Goal: Task Accomplishment & Management: Manage account settings

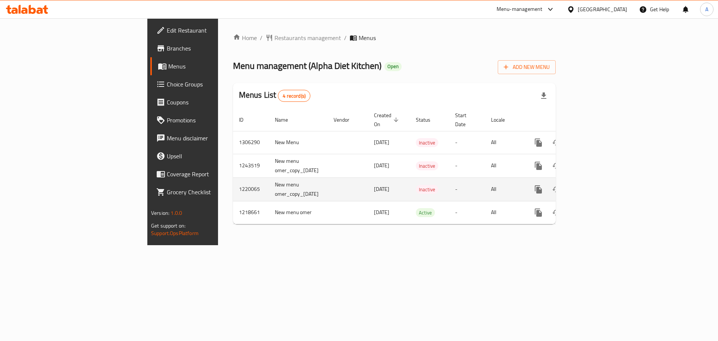
click at [374, 184] on span "[DATE]" at bounding box center [381, 189] width 15 height 10
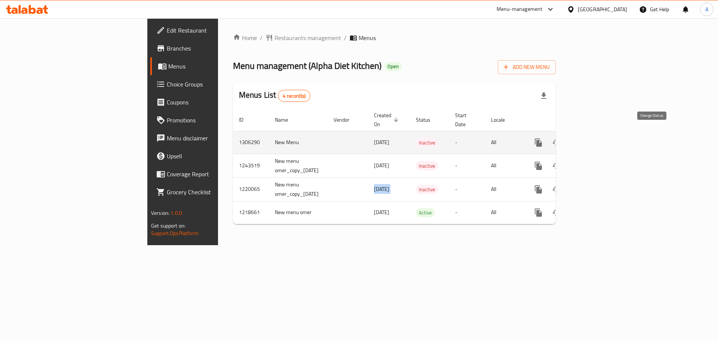
click at [565, 134] on button "enhanced table" at bounding box center [556, 142] width 18 height 18
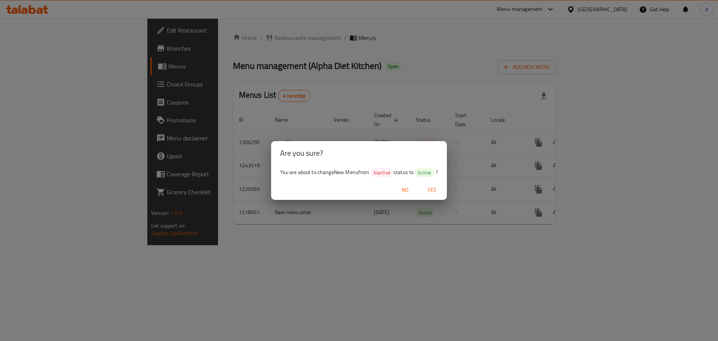
click at [439, 187] on span "Yes" at bounding box center [432, 189] width 18 height 9
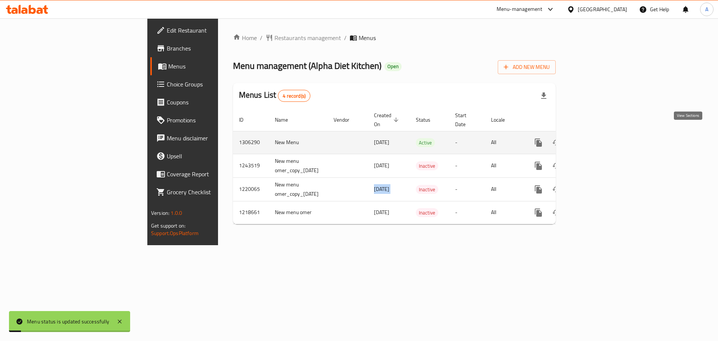
click at [597, 138] on icon "enhanced table" at bounding box center [592, 142] width 9 height 9
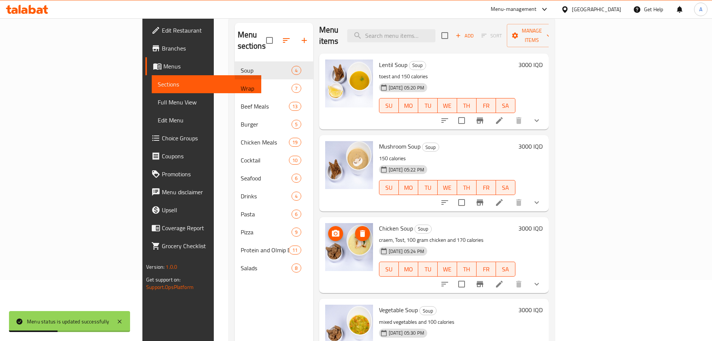
scroll to position [105, 0]
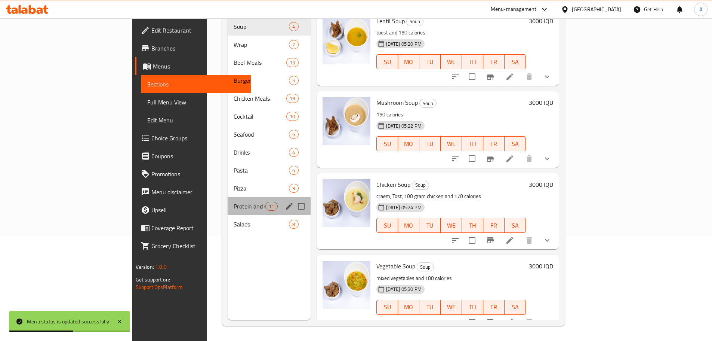
click at [228, 202] on div "Protein and Olmip Drinks 11" at bounding box center [269, 206] width 83 height 18
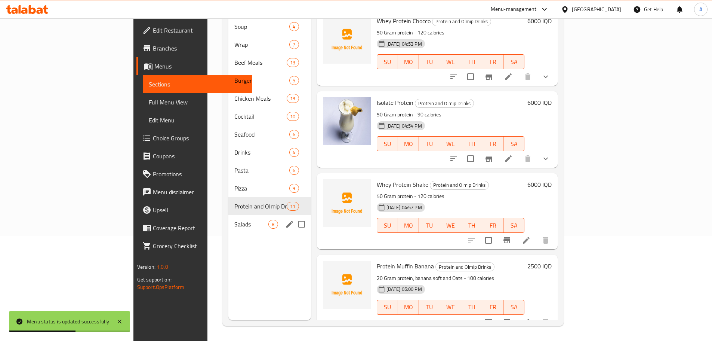
click at [234, 219] on span "Salads" at bounding box center [251, 223] width 34 height 9
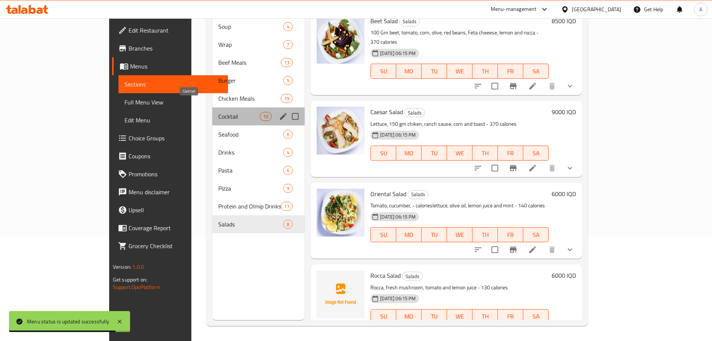
click at [218, 112] on span "Cocktail" at bounding box center [238, 116] width 41 height 9
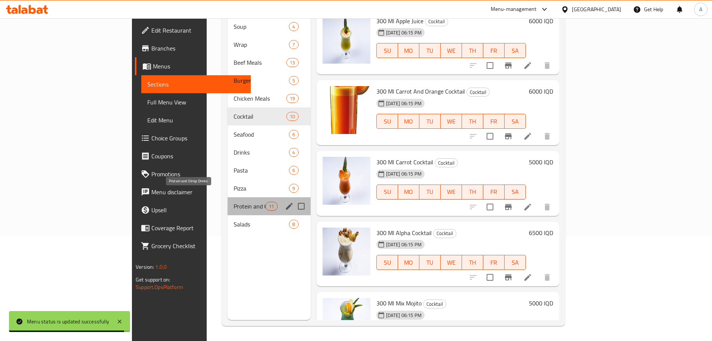
click at [234, 201] on span "Protein and Olmip Drinks" at bounding box center [250, 205] width 32 height 9
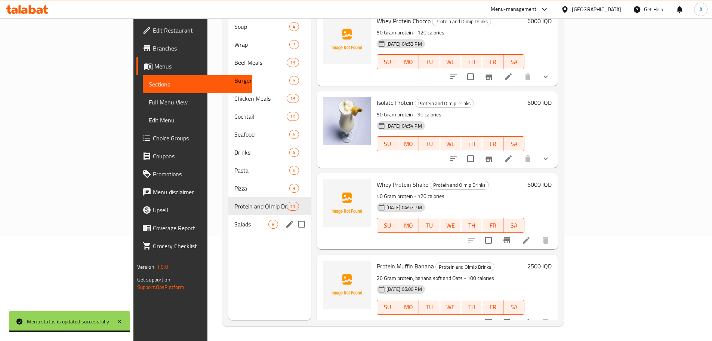
click at [234, 219] on span "Salads" at bounding box center [251, 223] width 34 height 9
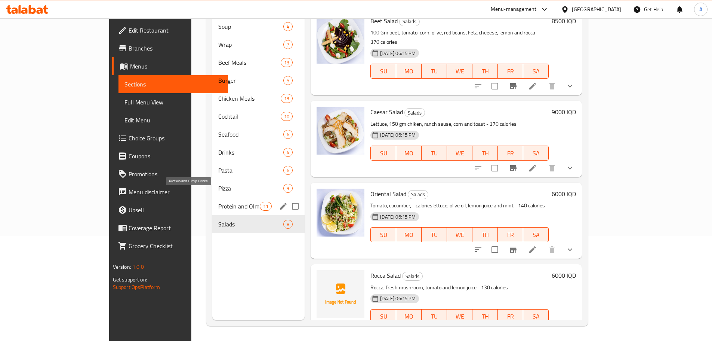
click at [218, 201] on span "Protein and Olmip Drinks" at bounding box center [238, 205] width 41 height 9
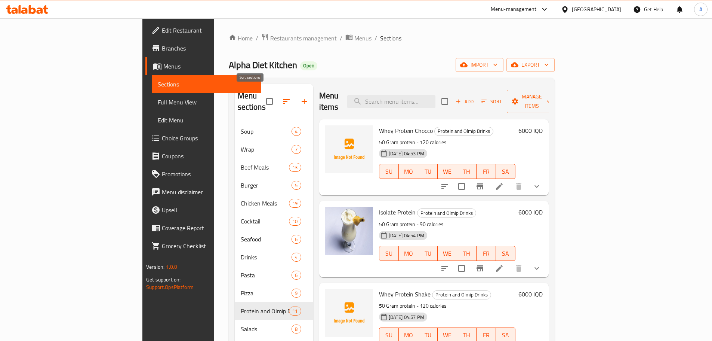
click at [282, 97] on icon "button" at bounding box center [286, 101] width 9 height 9
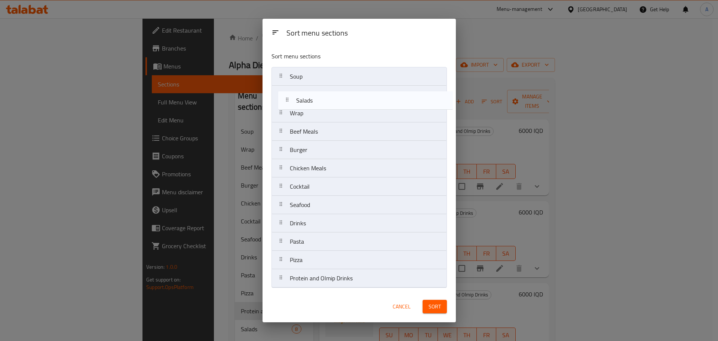
drag, startPoint x: 306, startPoint y: 276, endPoint x: 312, endPoint y: 96, distance: 179.5
click at [312, 96] on nav "Soup Wrap Beef Meals Burger Chicken Meals Cocktail Seafood Drinks Pasta Pizza P…" at bounding box center [358, 177] width 175 height 221
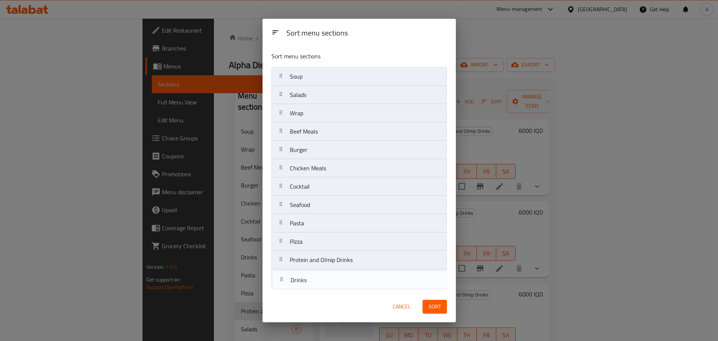
drag, startPoint x: 318, startPoint y: 228, endPoint x: 320, endPoint y: 289, distance: 61.0
click at [320, 289] on div "Sort menu sections Soup Salads Wrap Beef Meals Burger Chicken Meals Cocktail Se…" at bounding box center [358, 168] width 193 height 245
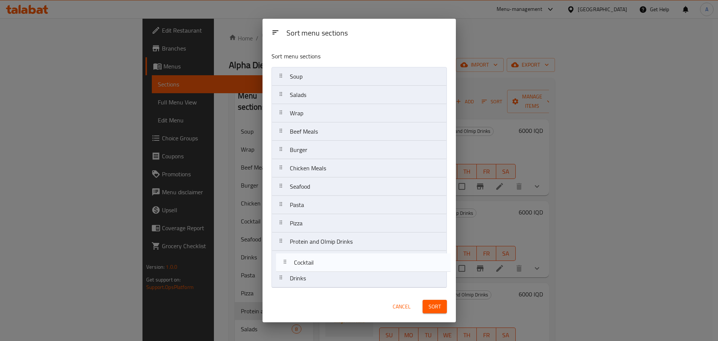
drag, startPoint x: 316, startPoint y: 185, endPoint x: 320, endPoint y: 263, distance: 77.9
click at [320, 263] on nav "Soup Salads Wrap Beef Meals Burger Chicken Meals Cocktail Seafood Pasta Pizza P…" at bounding box center [358, 177] width 175 height 221
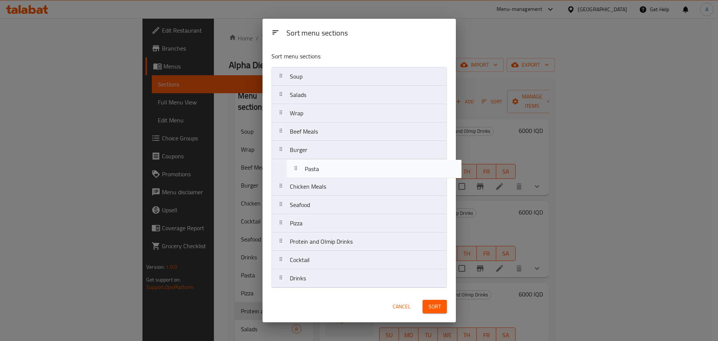
drag, startPoint x: 293, startPoint y: 209, endPoint x: 311, endPoint y: 170, distance: 42.7
click at [311, 170] on nav "Soup Salads Wrap Beef Meals Burger Chicken Meals Seafood Pasta Pizza Protein an…" at bounding box center [358, 177] width 175 height 221
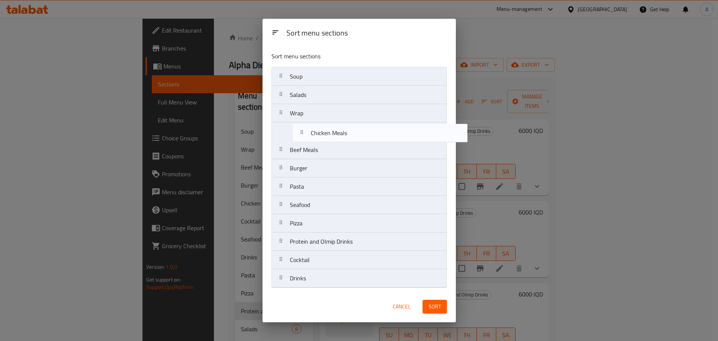
drag, startPoint x: 306, startPoint y: 187, endPoint x: 329, endPoint y: 132, distance: 59.3
click at [329, 132] on nav "Soup Salads Wrap Beef Meals Burger Pasta Chicken Meals Seafood Pizza Protein an…" at bounding box center [358, 177] width 175 height 221
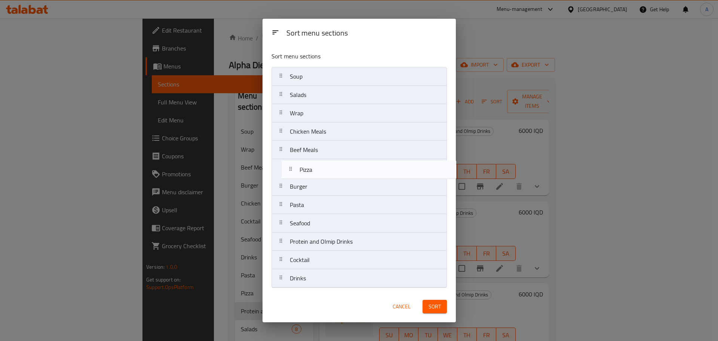
drag, startPoint x: 307, startPoint y: 224, endPoint x: 316, endPoint y: 167, distance: 57.3
click at [316, 167] on nav "Soup Salads Wrap Chicken Meals Beef Meals Burger Pasta Seafood Pizza Protein an…" at bounding box center [358, 177] width 175 height 221
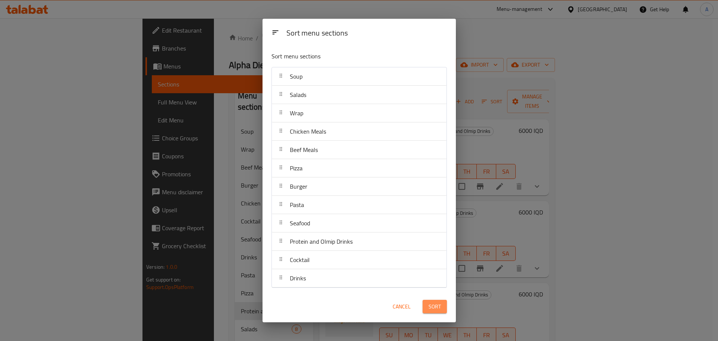
click at [444, 308] on button "Sort" at bounding box center [434, 306] width 24 height 14
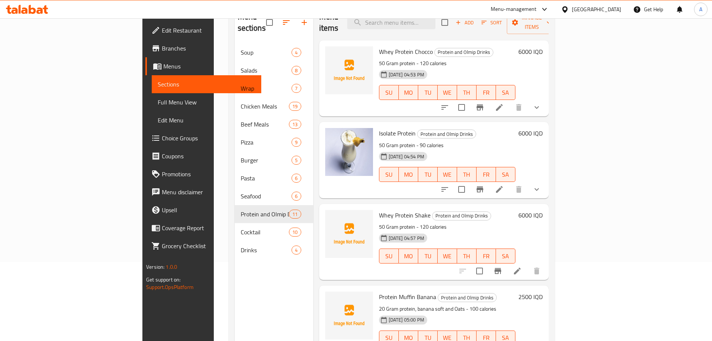
scroll to position [105, 0]
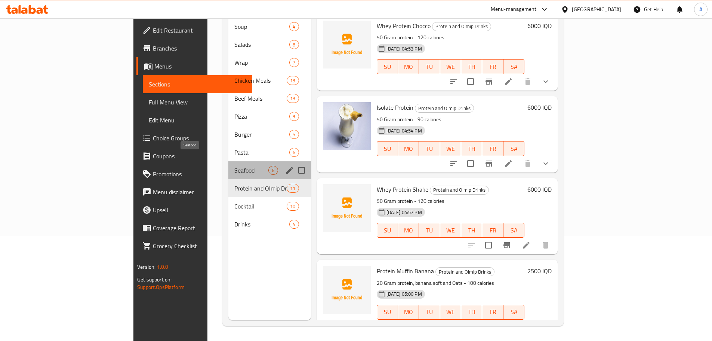
click at [234, 166] on span "Seafood" at bounding box center [251, 170] width 34 height 9
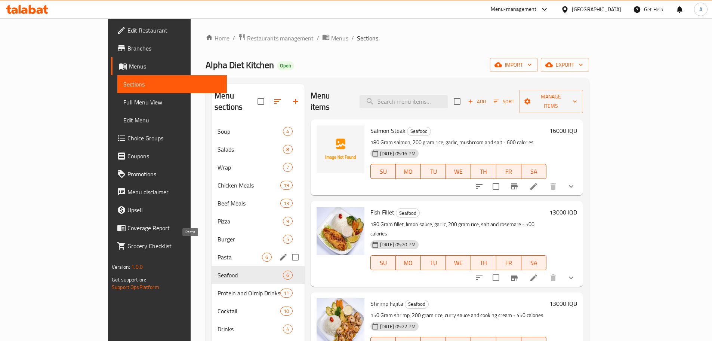
click at [218, 252] on span "Pasta" at bounding box center [240, 256] width 44 height 9
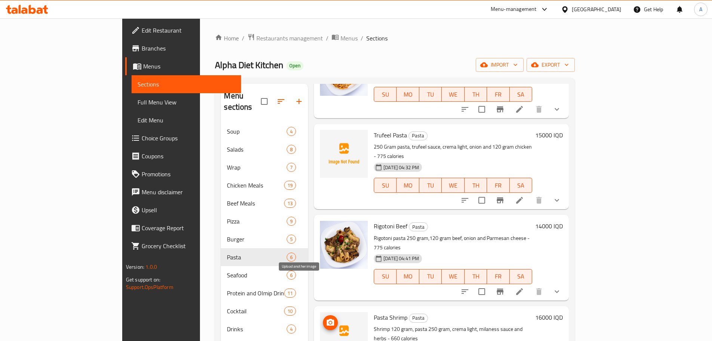
scroll to position [105, 0]
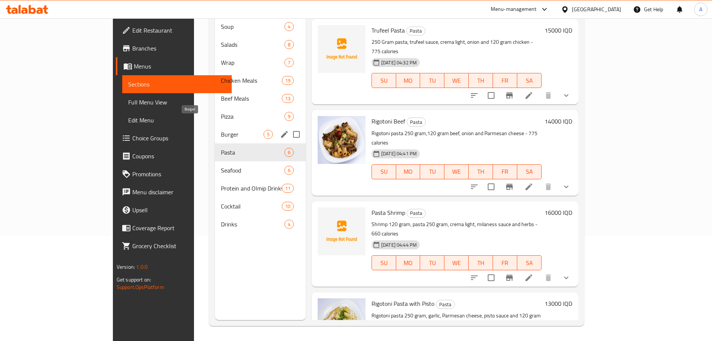
click at [215, 125] on div "Burger 5" at bounding box center [260, 134] width 91 height 18
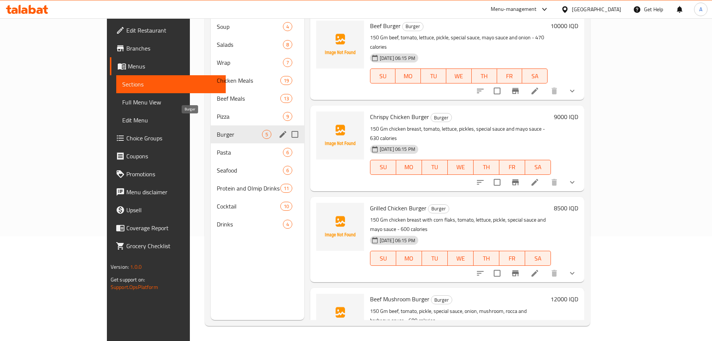
click at [217, 130] on span "Burger" at bounding box center [239, 134] width 45 height 9
click at [217, 112] on span "Pizza" at bounding box center [250, 116] width 66 height 9
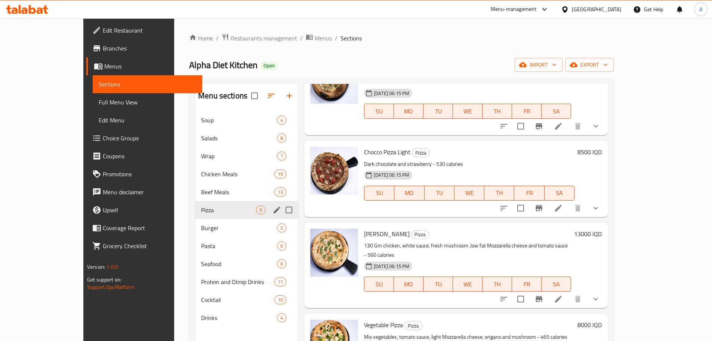
click at [201, 206] on span "Pizza" at bounding box center [228, 209] width 55 height 9
click at [195, 197] on div "Beef Meals 13" at bounding box center [246, 192] width 103 height 18
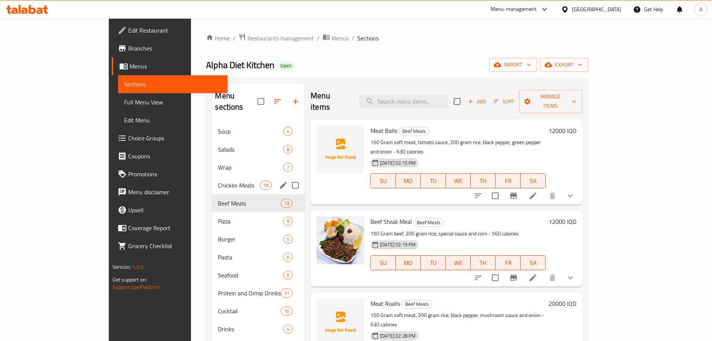
click at [212, 176] on div "Chicken Meals 19" at bounding box center [258, 185] width 93 height 18
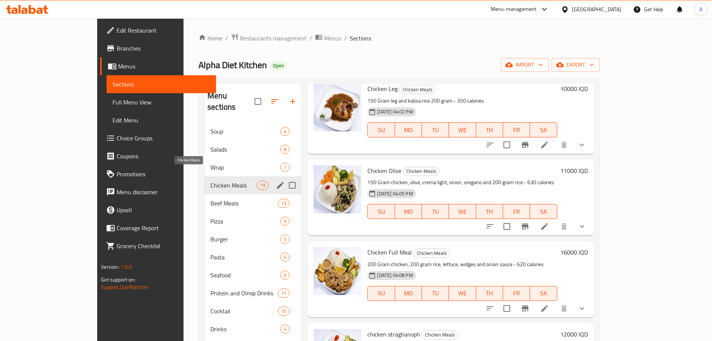
click at [210, 181] on span "Chicken Meals" at bounding box center [233, 185] width 46 height 9
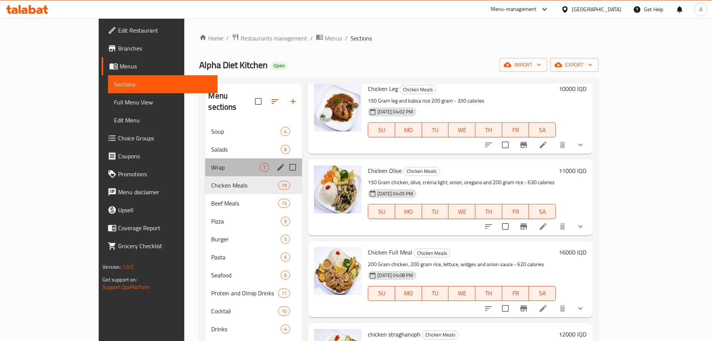
click at [205, 161] on div "Wrap 7" at bounding box center [253, 167] width 97 height 18
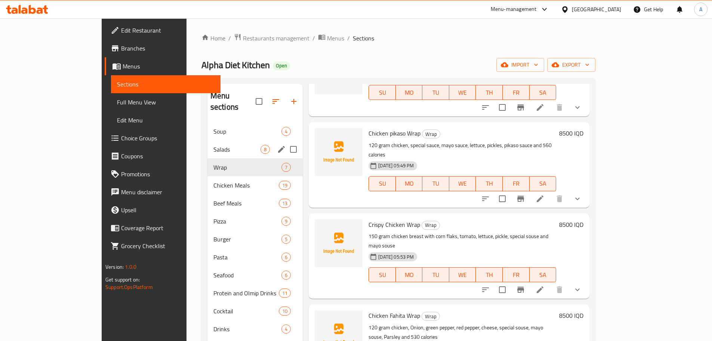
click at [213, 145] on span "Salads" at bounding box center [236, 149] width 47 height 9
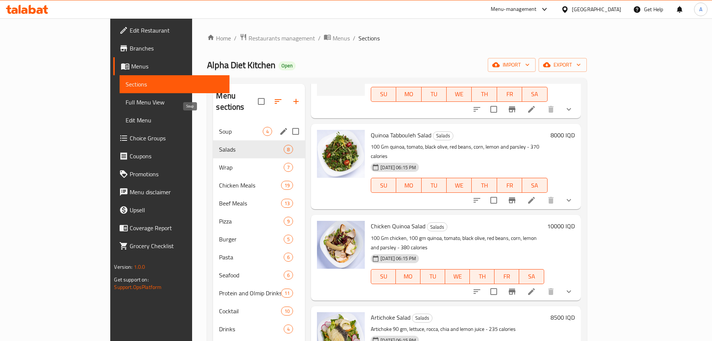
click at [219, 127] on span "Soup" at bounding box center [241, 131] width 44 height 9
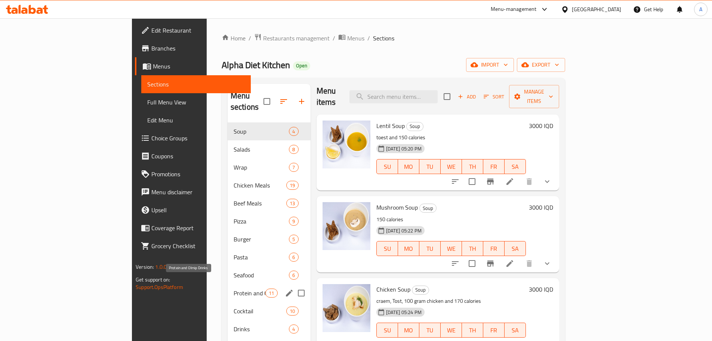
click at [234, 288] on span "Protein and Olmip Drinks" at bounding box center [250, 292] width 32 height 9
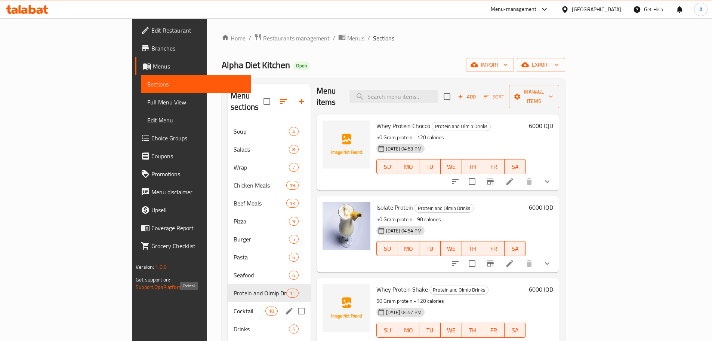
click at [234, 306] on span "Cocktail" at bounding box center [250, 310] width 32 height 9
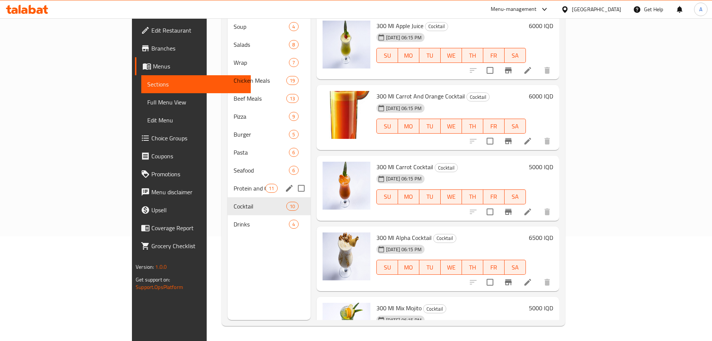
click at [234, 184] on span "Protein and Olmip Drinks" at bounding box center [250, 188] width 32 height 9
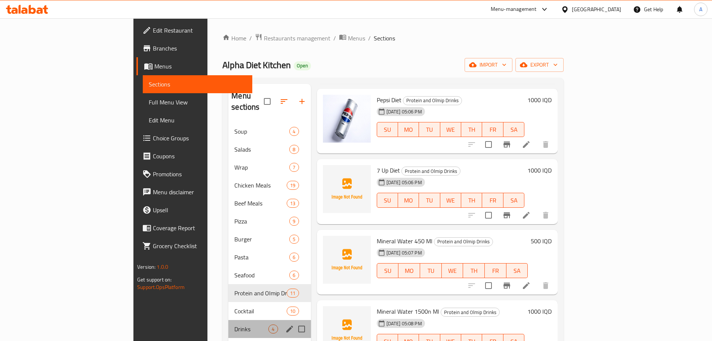
click at [228, 320] on div "Drinks 4" at bounding box center [269, 329] width 82 height 18
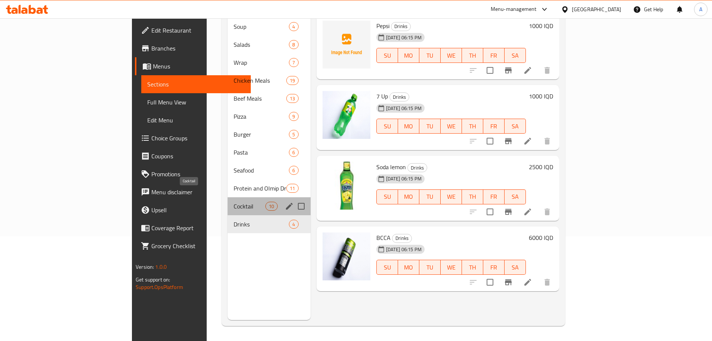
click at [234, 201] on span "Cocktail" at bounding box center [250, 205] width 32 height 9
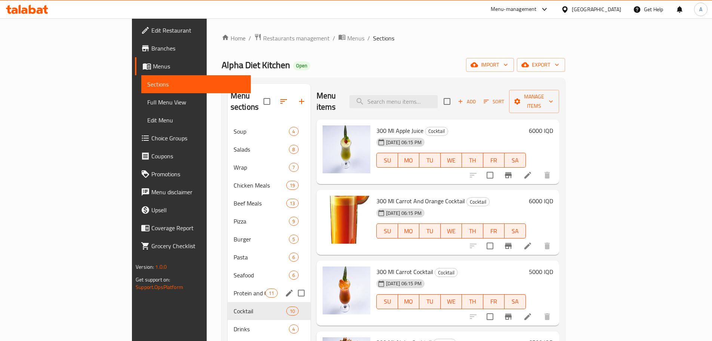
click at [228, 288] on div "Protein and Olmip Drinks 11" at bounding box center [269, 293] width 83 height 18
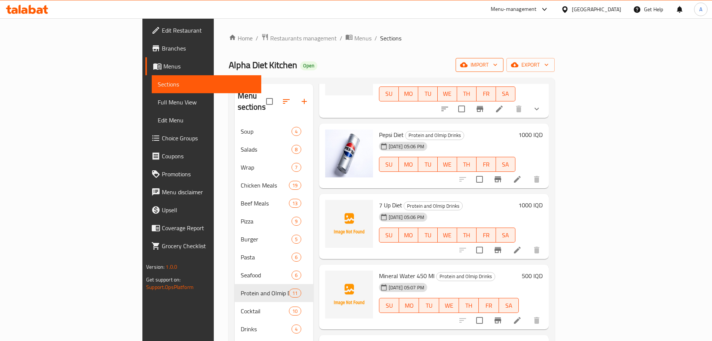
click at [499, 67] on icon "button" at bounding box center [495, 64] width 7 height 7
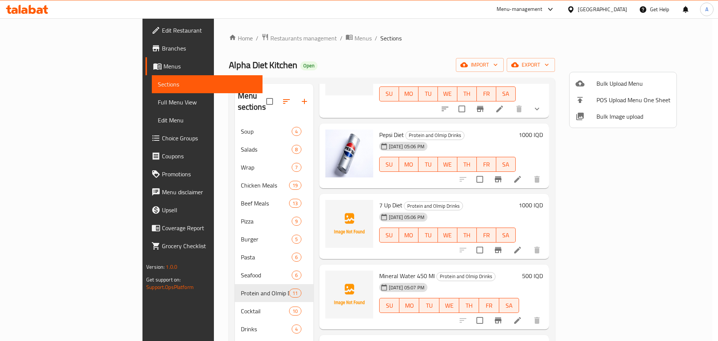
click at [680, 67] on div at bounding box center [359, 170] width 718 height 341
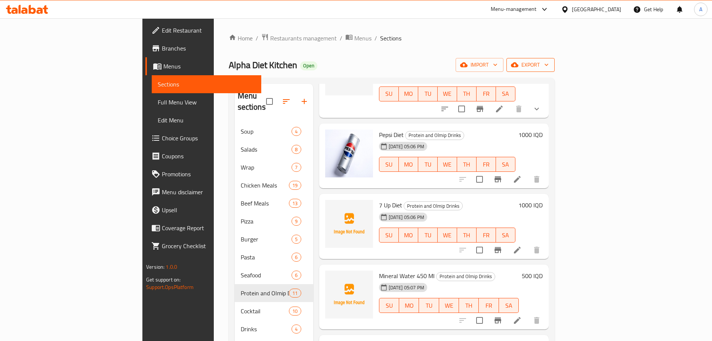
click at [550, 67] on icon "button" at bounding box center [546, 64] width 7 height 7
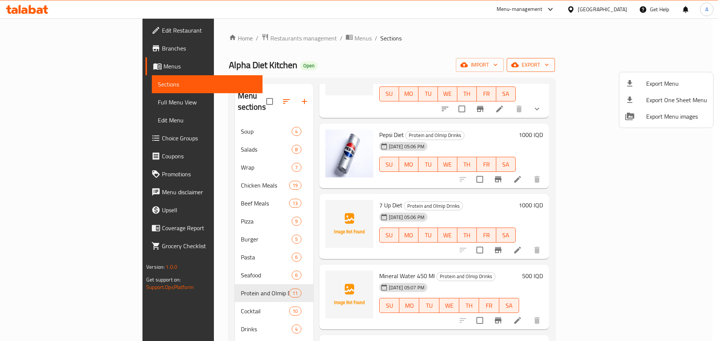
click at [685, 67] on div at bounding box center [359, 170] width 718 height 341
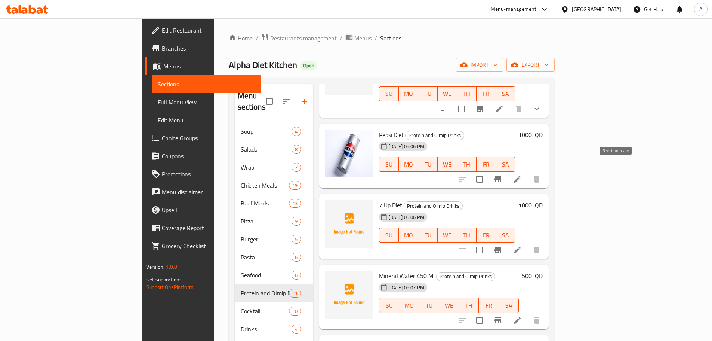
click at [487, 171] on input "checkbox" at bounding box center [480, 179] width 16 height 16
checkbox input "true"
click at [555, 73] on div "Home / Restaurants management / Menus / Sections Alpha Diet Kitchen Open import…" at bounding box center [392, 231] width 326 height 397
click at [498, 68] on span "import" at bounding box center [480, 64] width 36 height 9
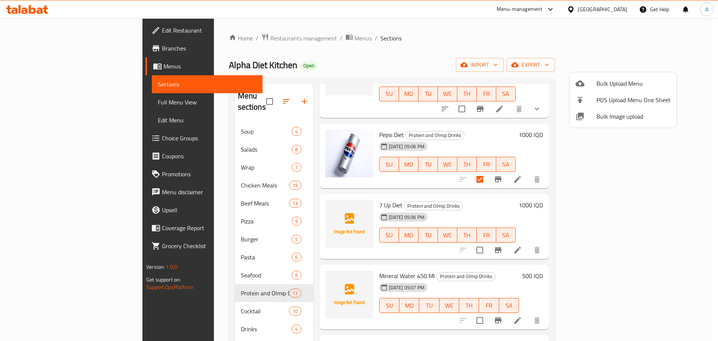
click at [663, 152] on div at bounding box center [359, 170] width 718 height 341
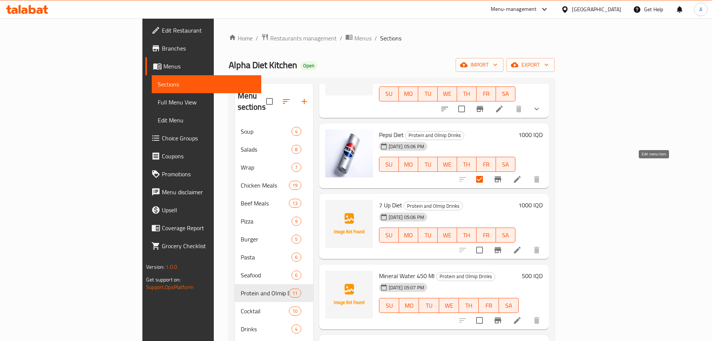
click at [522, 175] on icon at bounding box center [517, 179] width 9 height 9
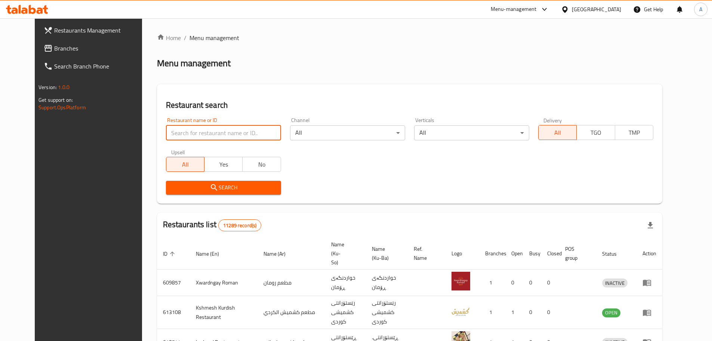
click at [200, 134] on input "search" at bounding box center [223, 132] width 115 height 15
